Goal: Task Accomplishment & Management: Complete application form

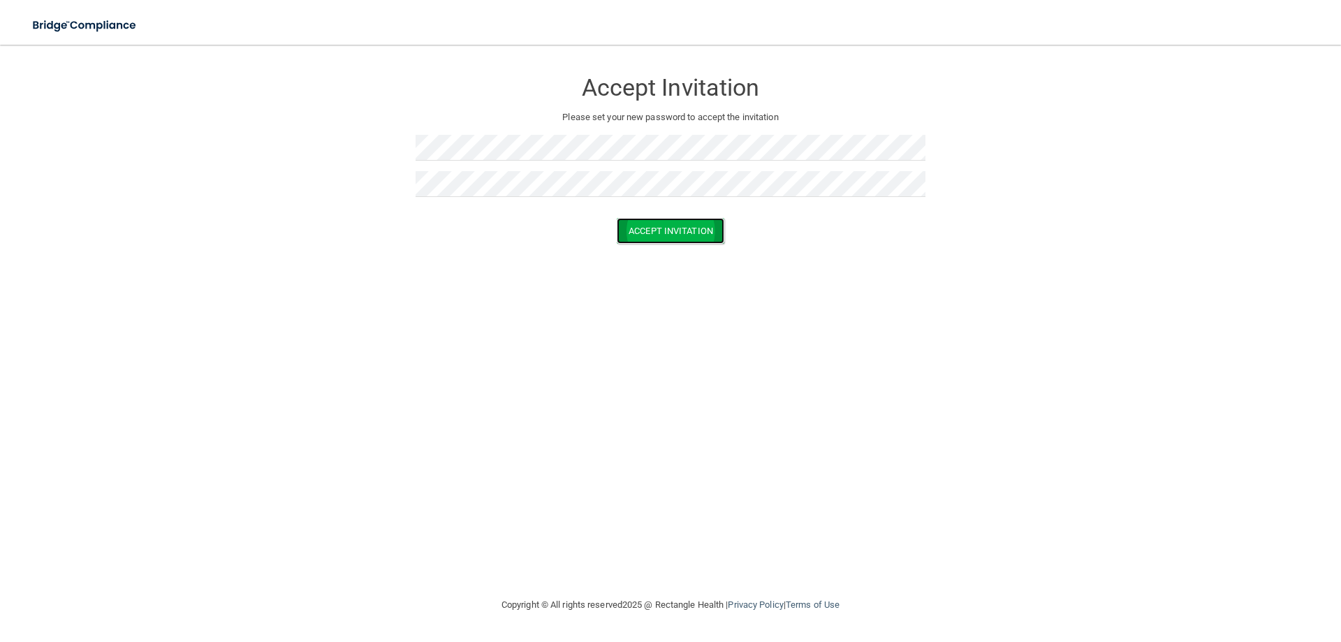
click at [698, 228] on button "Accept Invitation" at bounding box center [671, 231] width 108 height 26
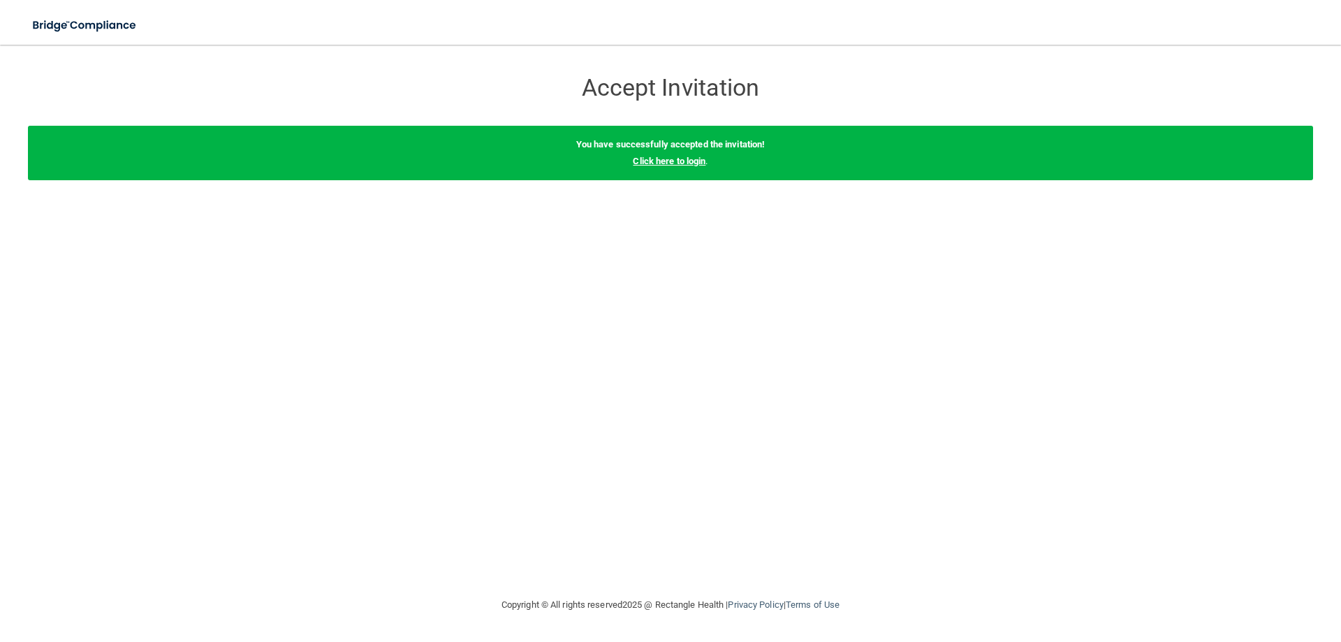
click at [661, 161] on link "Click here to login" at bounding box center [669, 161] width 73 height 10
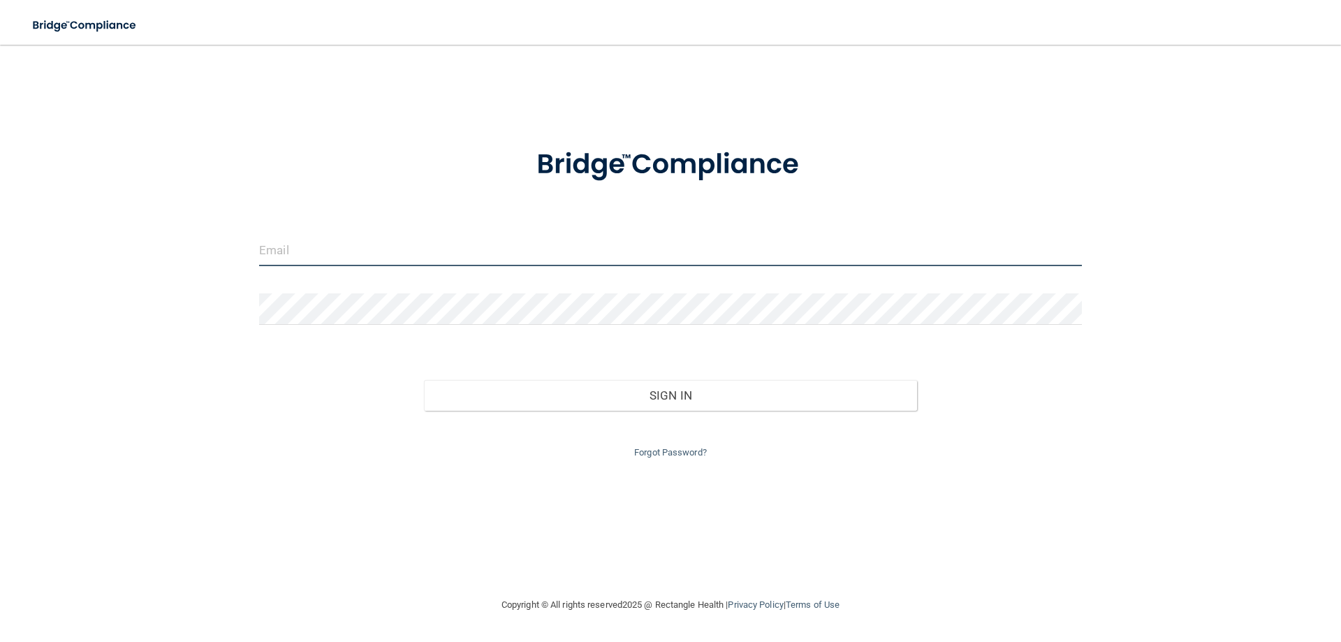
type input "[EMAIL_ADDRESS][DOMAIN_NAME]"
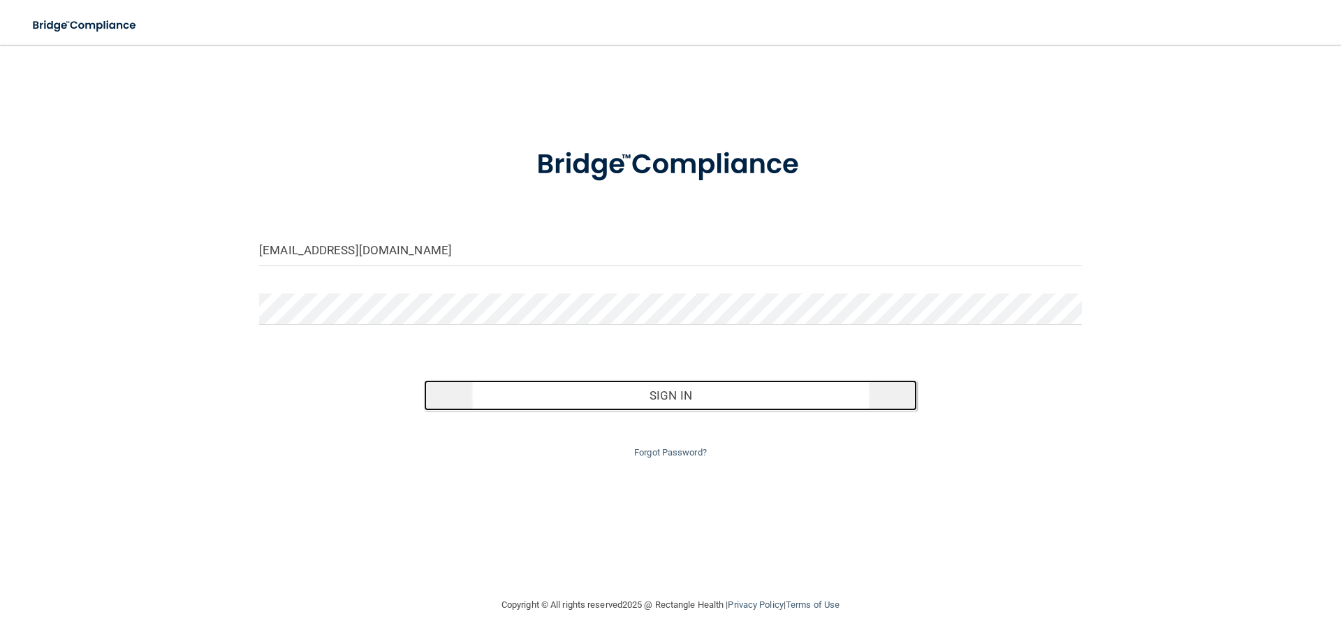
click at [686, 392] on button "Sign In" at bounding box center [671, 395] width 494 height 31
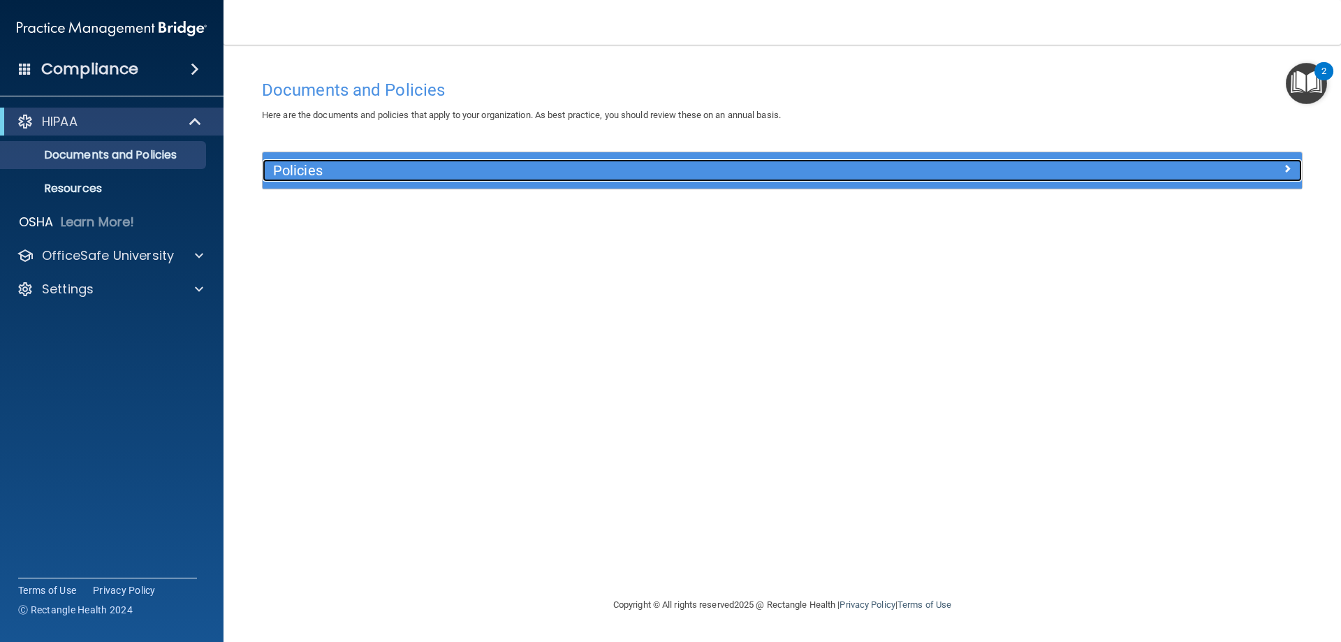
drag, startPoint x: 1290, startPoint y: 167, endPoint x: 1289, endPoint y: 174, distance: 7.1
click at [1290, 166] on span at bounding box center [1287, 168] width 8 height 17
